Goal: Navigation & Orientation: Find specific page/section

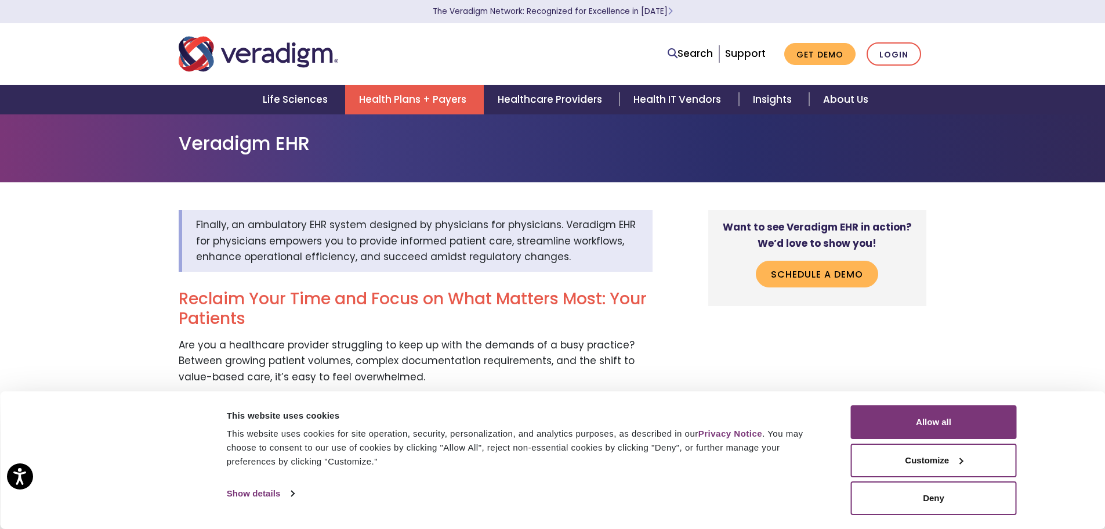
click at [428, 99] on link "Health Plans + Payers" at bounding box center [414, 100] width 139 height 30
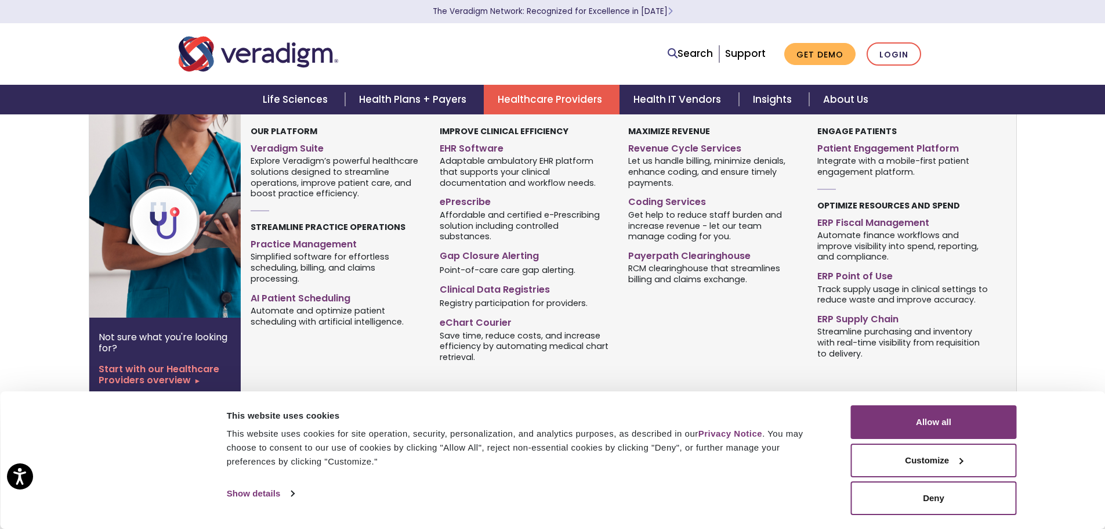
click at [569, 103] on link "Healthcare Providers" at bounding box center [552, 100] width 136 height 30
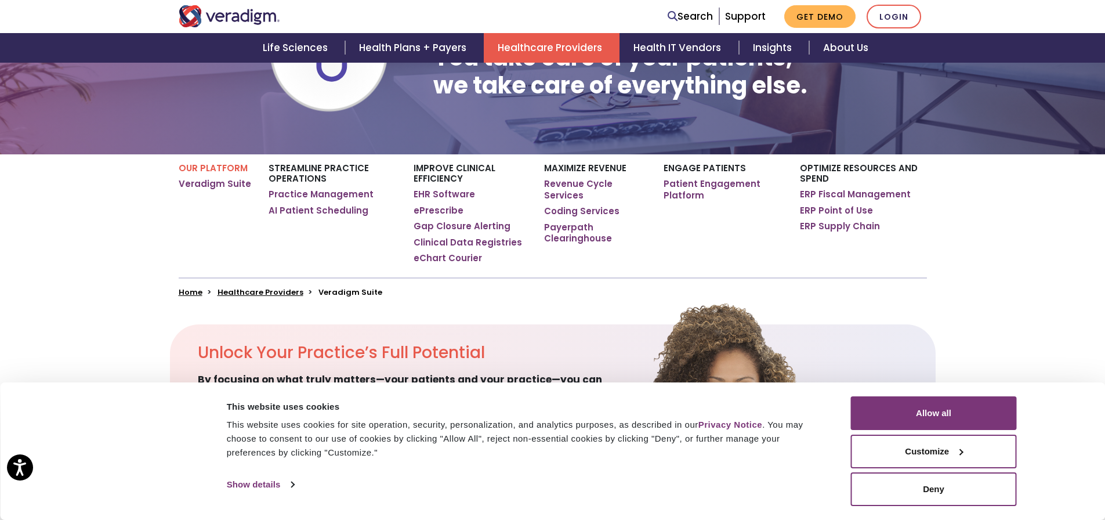
scroll to position [174, 0]
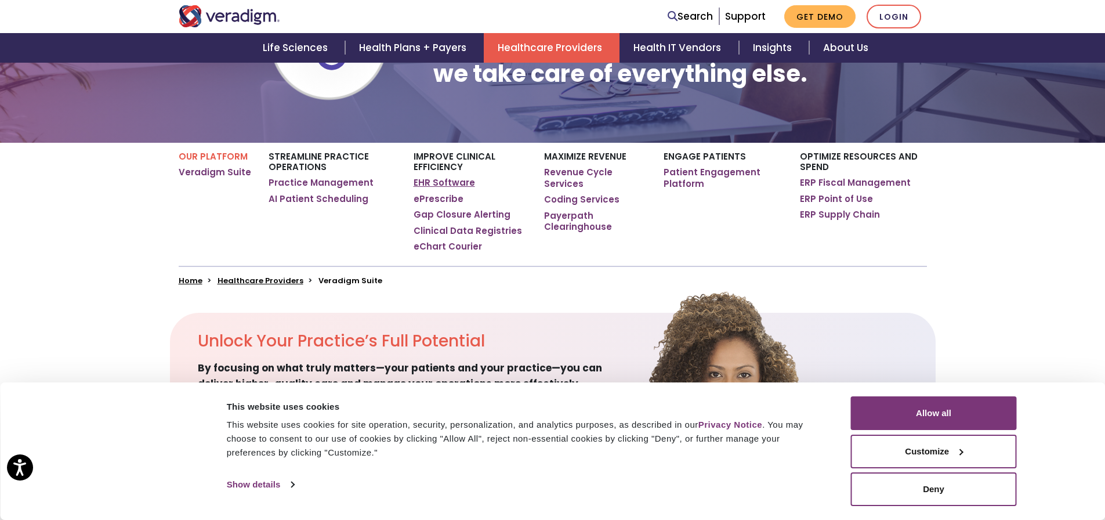
click at [448, 185] on link "EHR Software" at bounding box center [445, 183] width 62 height 12
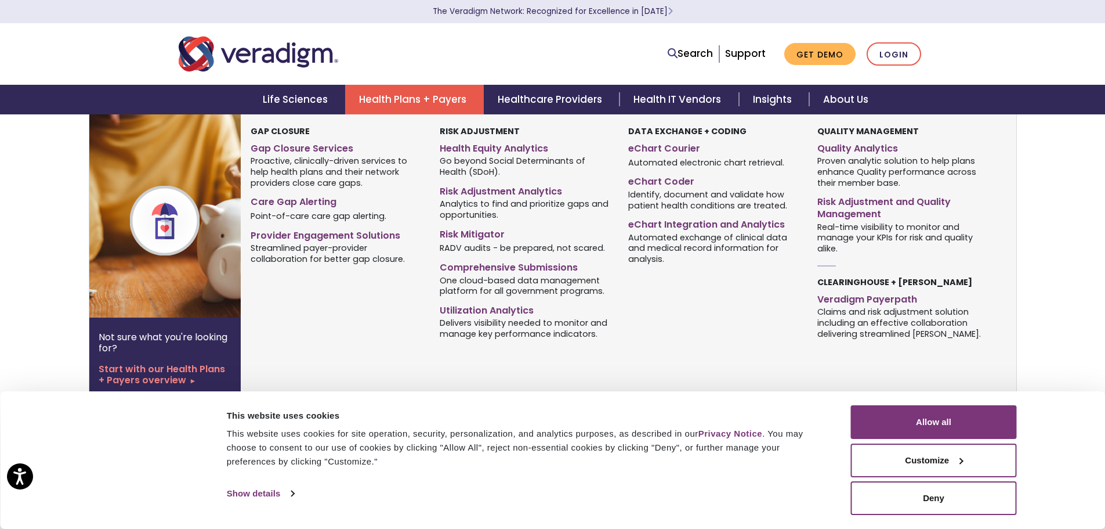
click at [438, 102] on link "Health Plans + Payers" at bounding box center [414, 100] width 139 height 30
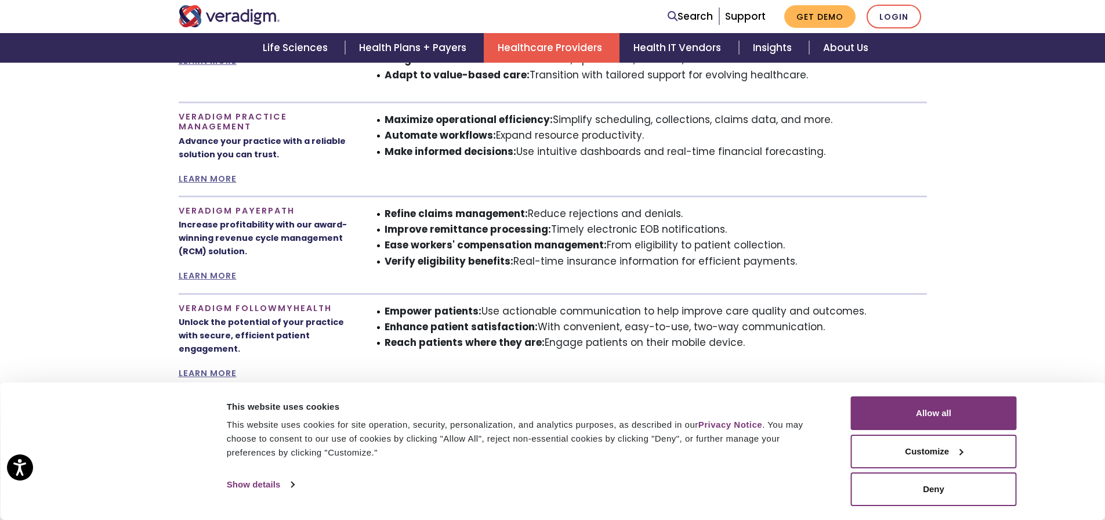
scroll to position [870, 0]
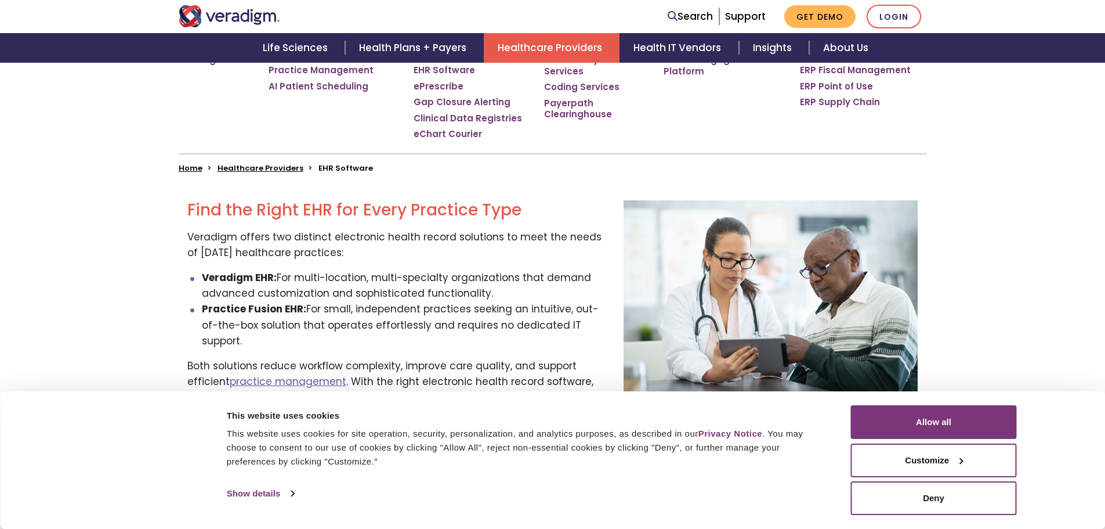
scroll to position [348, 0]
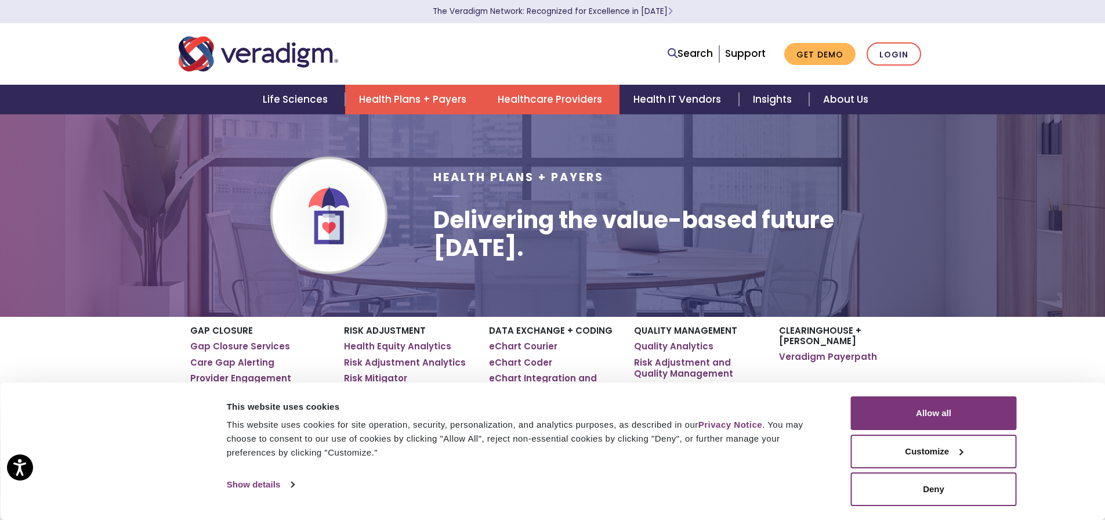
click at [558, 92] on link "Healthcare Providers" at bounding box center [552, 100] width 136 height 30
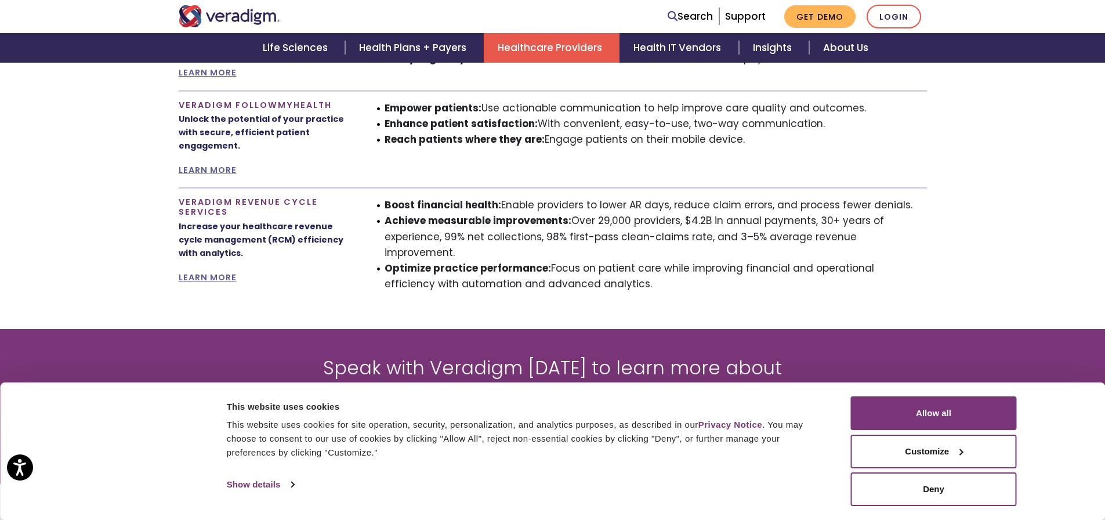
scroll to position [1161, 0]
